Goal: Find specific page/section: Find specific page/section

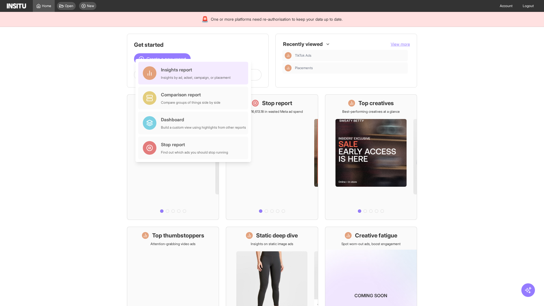
click at [195, 73] on div "Insights report Insights by ad, adset, campaign, or placement" at bounding box center [196, 73] width 70 height 14
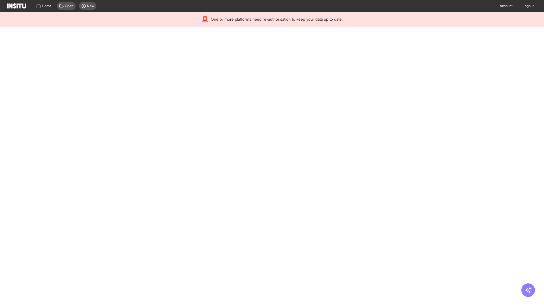
select select "**"
